Goal: Task Accomplishment & Management: Complete application form

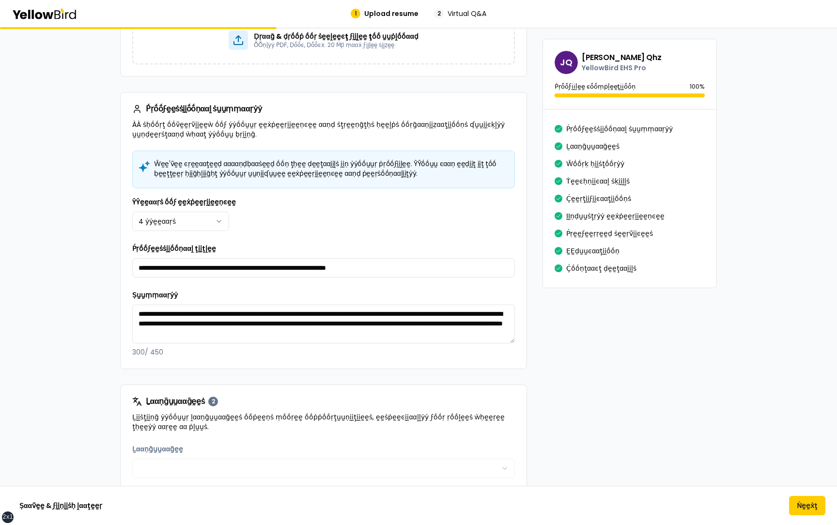
scroll to position [334, 0]
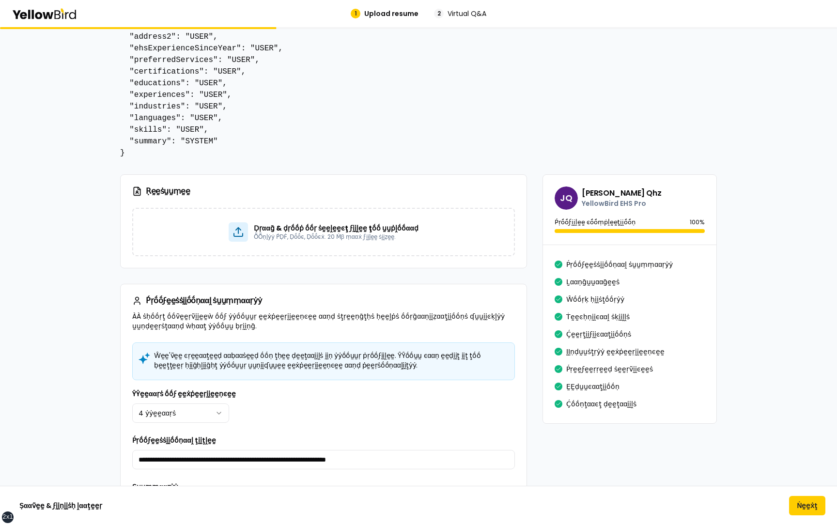
scroll to position [169, 0]
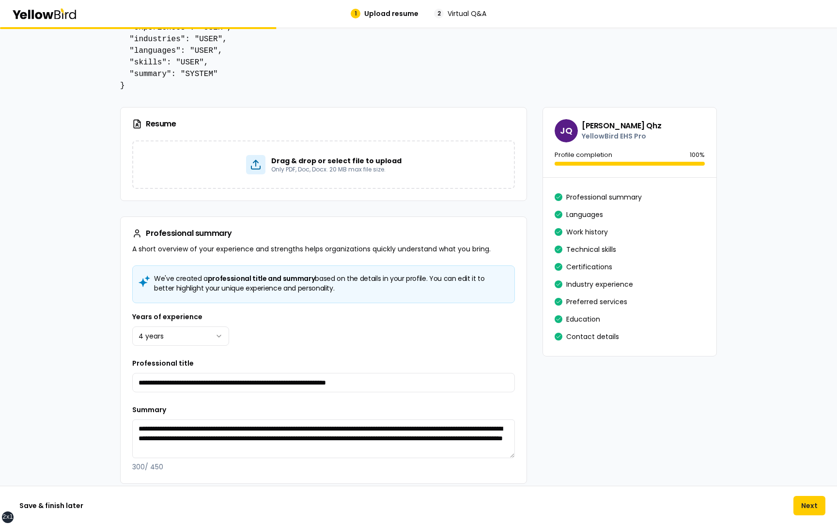
scroll to position [211, 0]
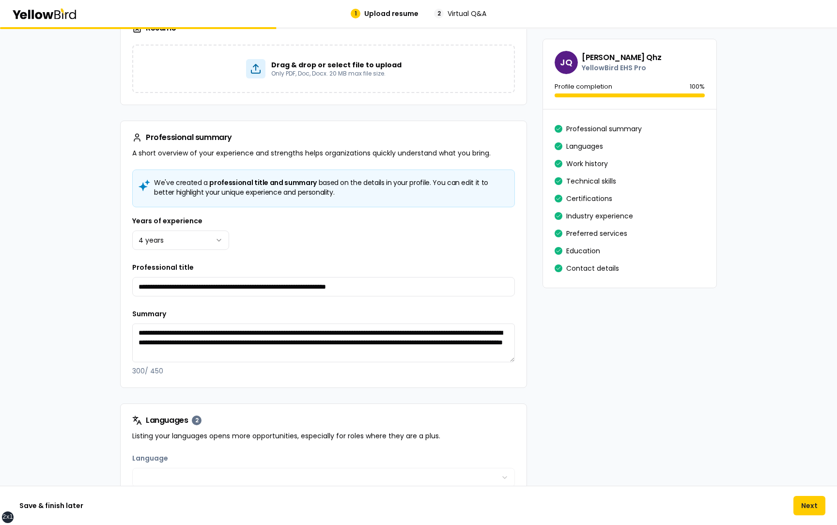
scroll to position [316, 0]
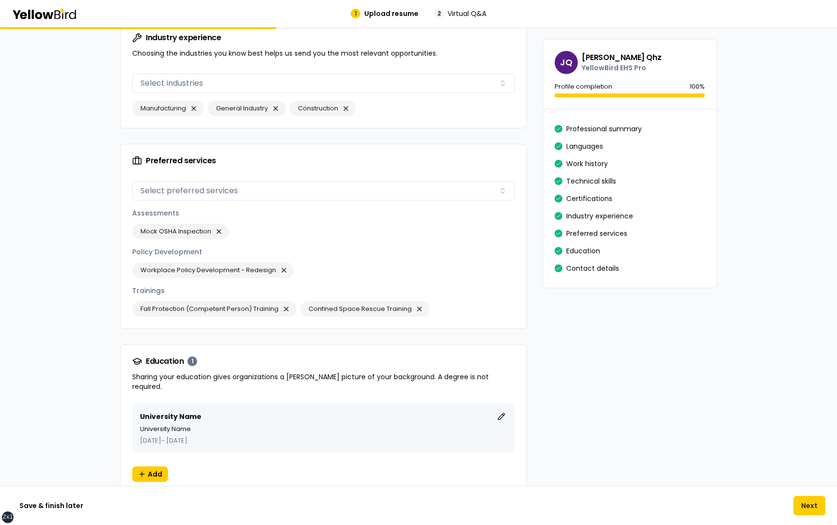
scroll to position [1424, 0]
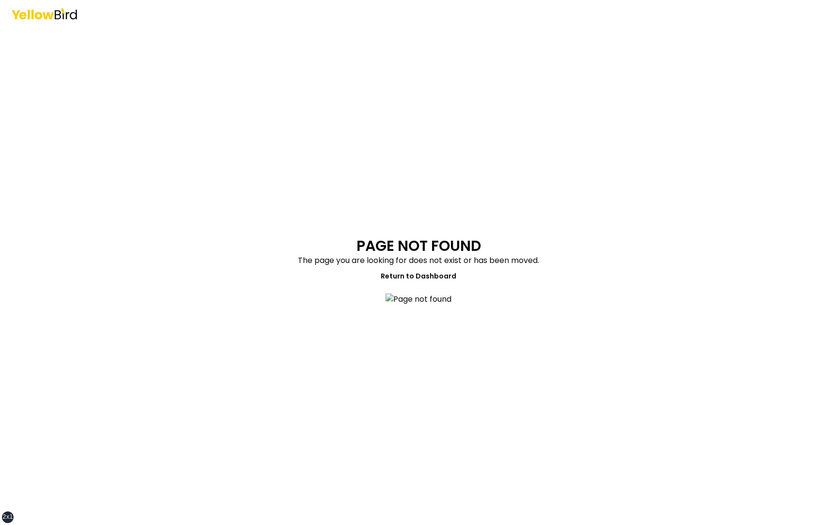
click at [229, 219] on div "PAGE NOT FOUND The page you are looking for does not exist or has been moved. R…" at bounding box center [418, 262] width 837 height 525
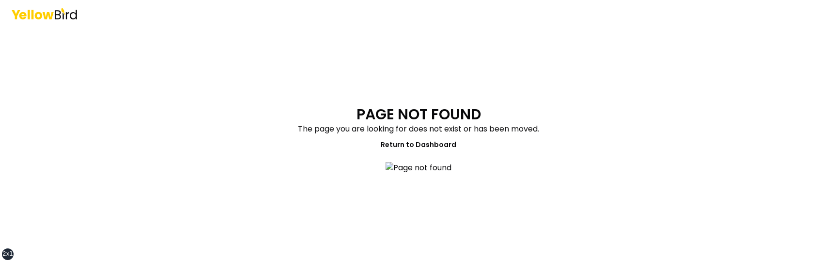
click at [241, 183] on section "PAGE NOT FOUND The page you are looking for does not exist or has been moved. R…" at bounding box center [418, 145] width 357 height 78
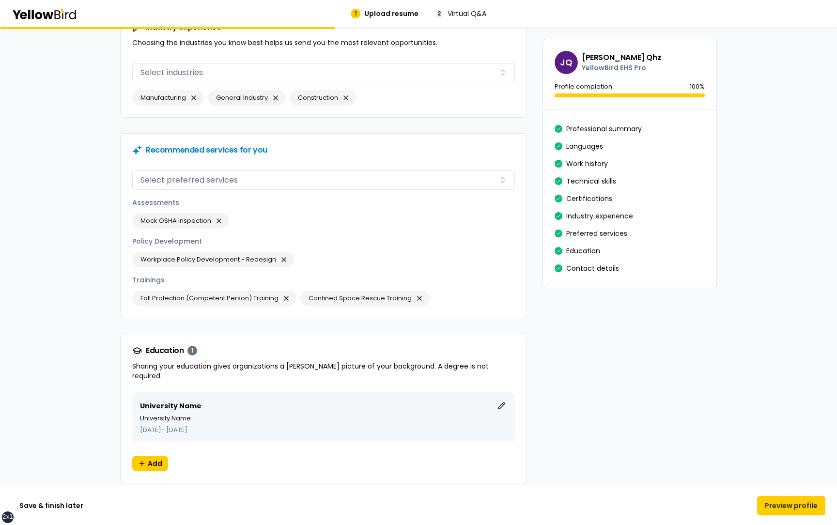
scroll to position [1427, 0]
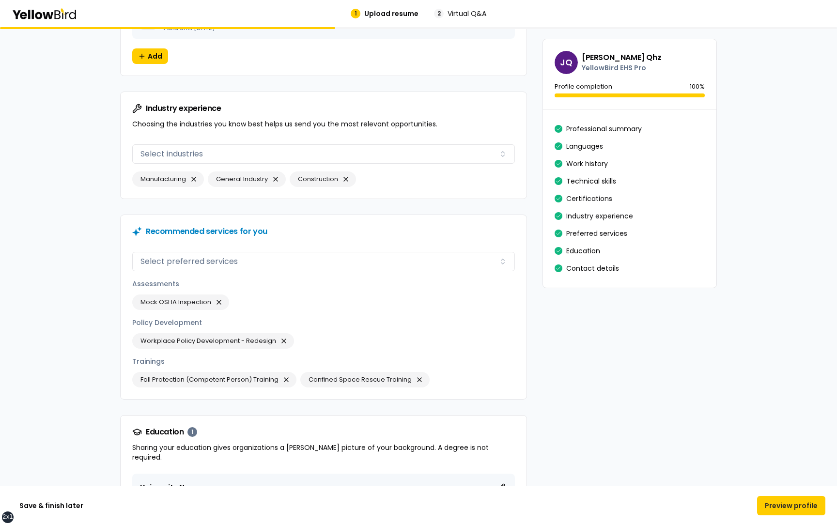
scroll to position [1345, 0]
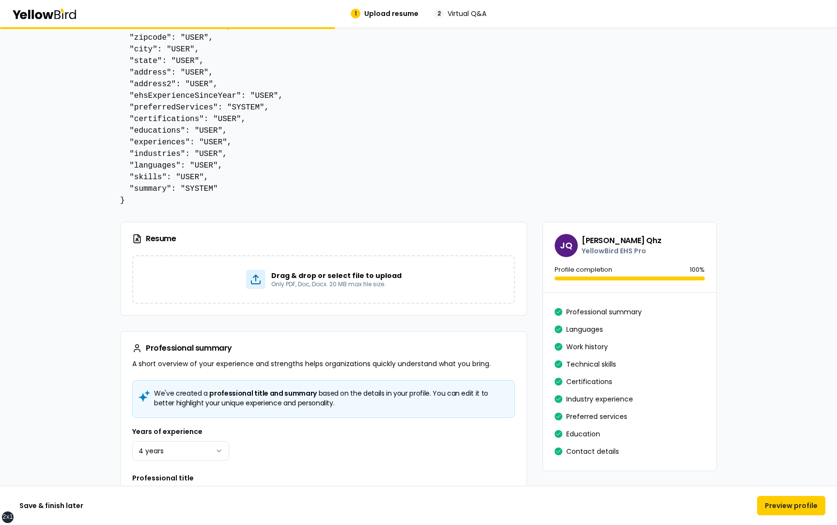
scroll to position [144, 0]
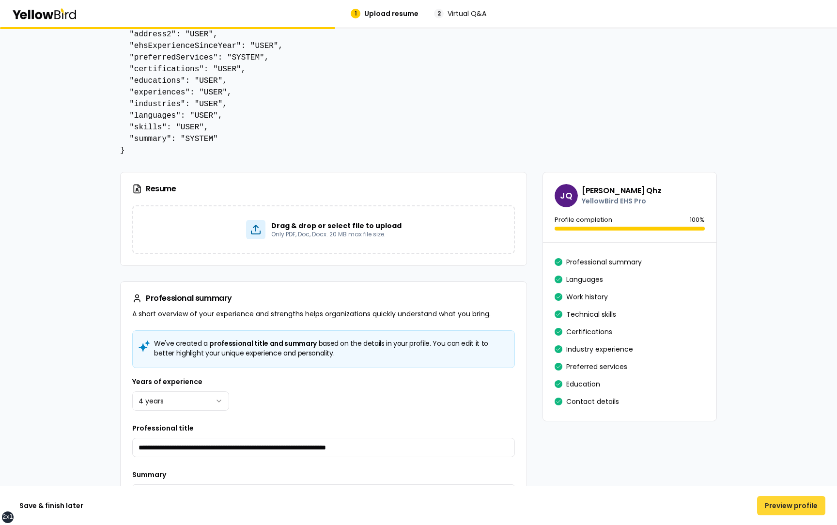
click at [774, 503] on button "Preview profile" at bounding box center [791, 505] width 68 height 19
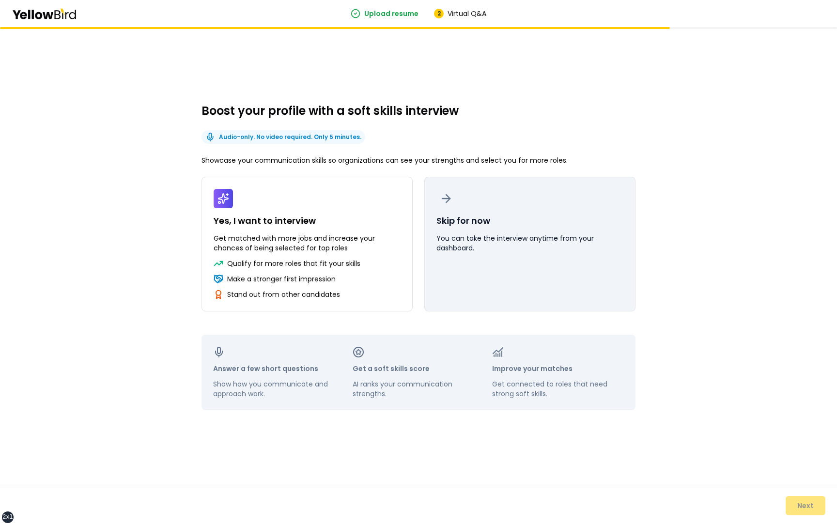
click at [573, 269] on button "Skip for now You can take the interview anytime from your dashboard." at bounding box center [529, 244] width 211 height 135
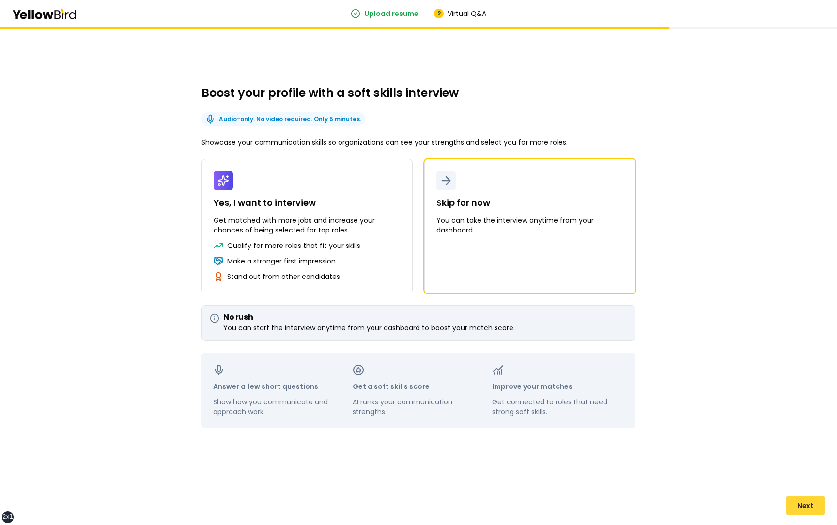
click at [794, 499] on button "Next" at bounding box center [806, 505] width 40 height 19
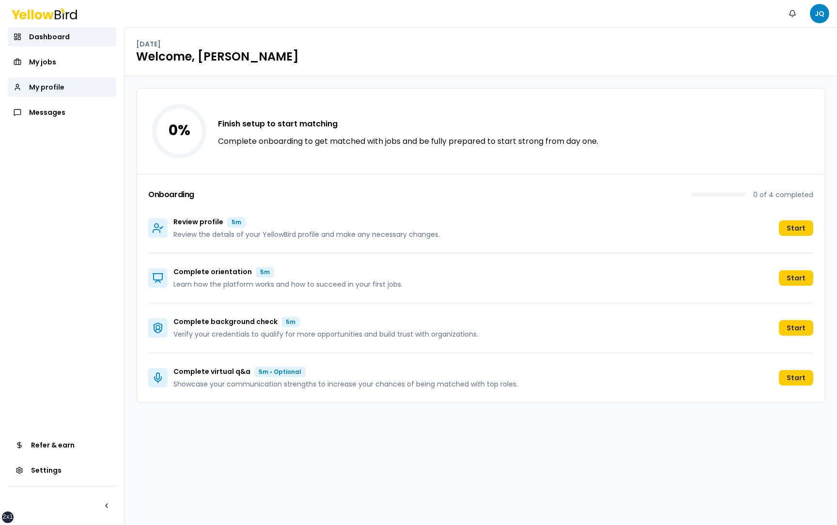
click at [61, 88] on span "My profile" at bounding box center [46, 87] width 35 height 10
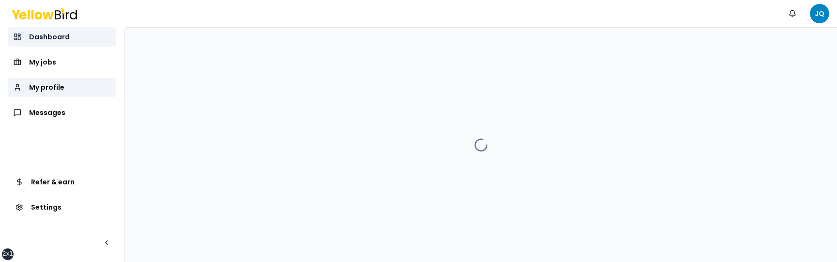
click at [86, 37] on link "Dashboard" at bounding box center [62, 36] width 109 height 19
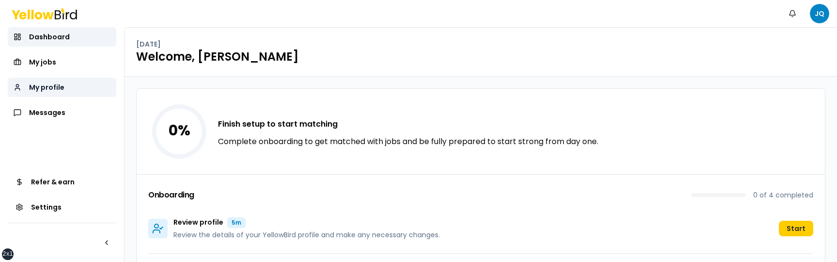
click at [52, 86] on span "My profile" at bounding box center [46, 87] width 35 height 10
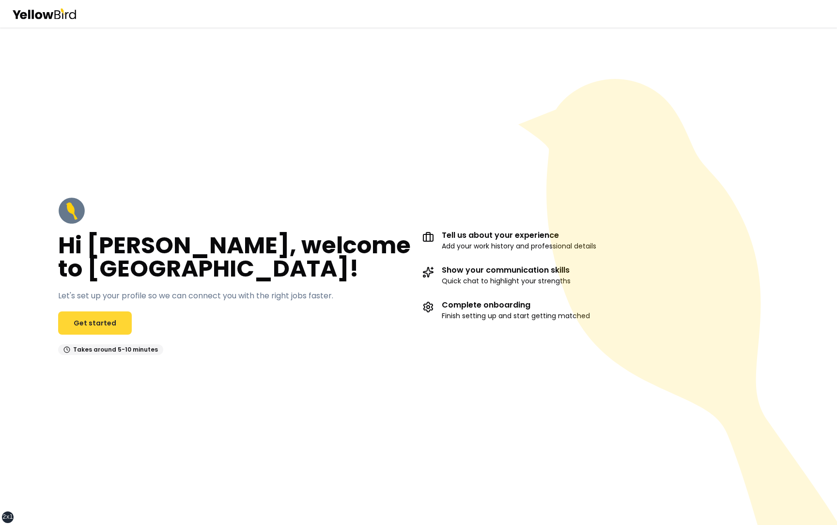
click at [95, 320] on link "Get started" at bounding box center [95, 323] width 74 height 23
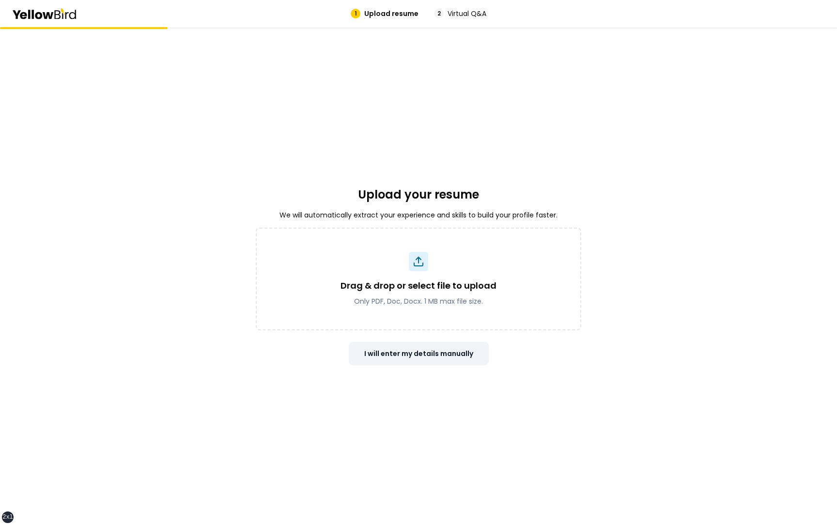
click at [443, 351] on button "I will enter my details manually" at bounding box center [419, 353] width 140 height 23
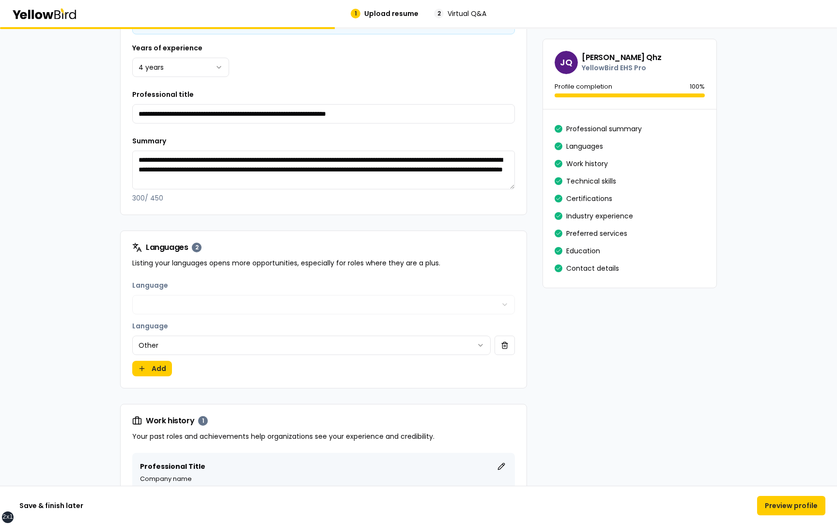
scroll to position [553, 0]
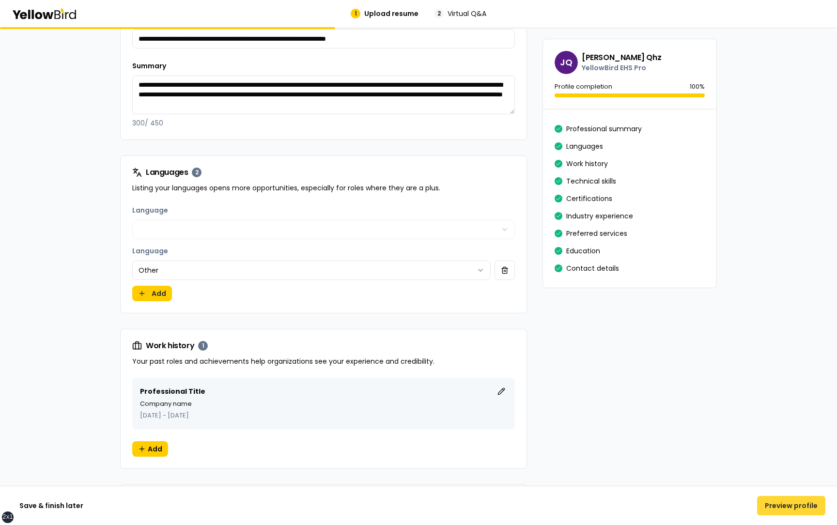
click at [804, 511] on button "Preview profile" at bounding box center [791, 505] width 68 height 19
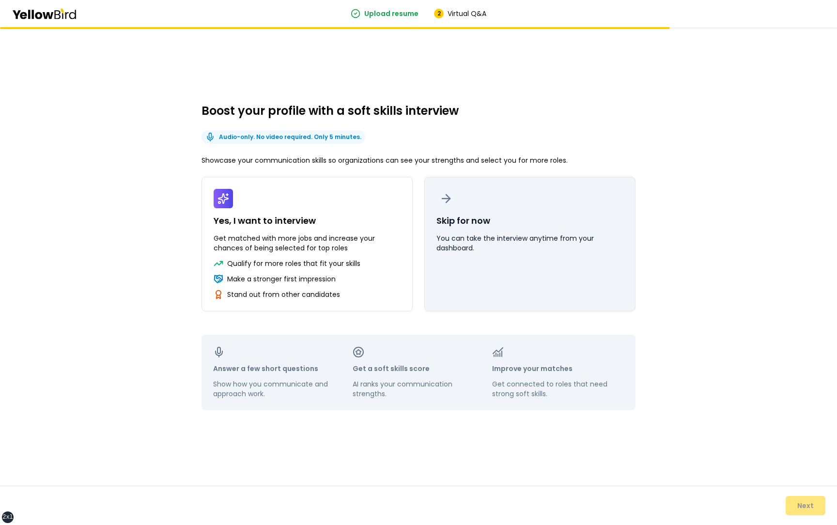
click at [536, 247] on p "You can take the interview anytime from your dashboard." at bounding box center [530, 243] width 187 height 19
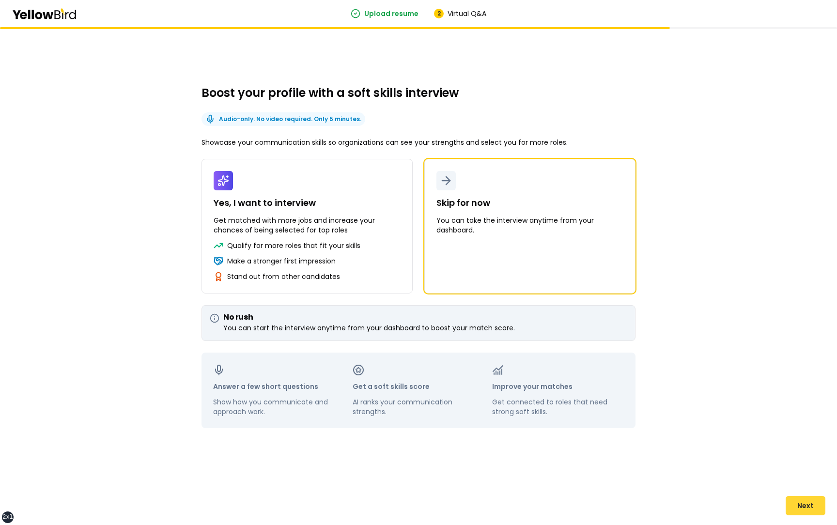
click at [808, 514] on button "Next" at bounding box center [806, 505] width 40 height 19
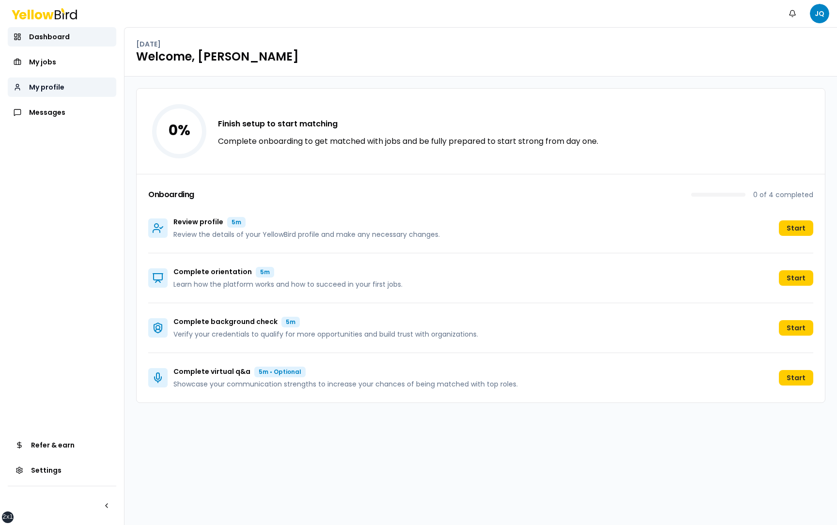
click at [72, 85] on link "My profile" at bounding box center [62, 87] width 109 height 19
